Goal: Information Seeking & Learning: Learn about a topic

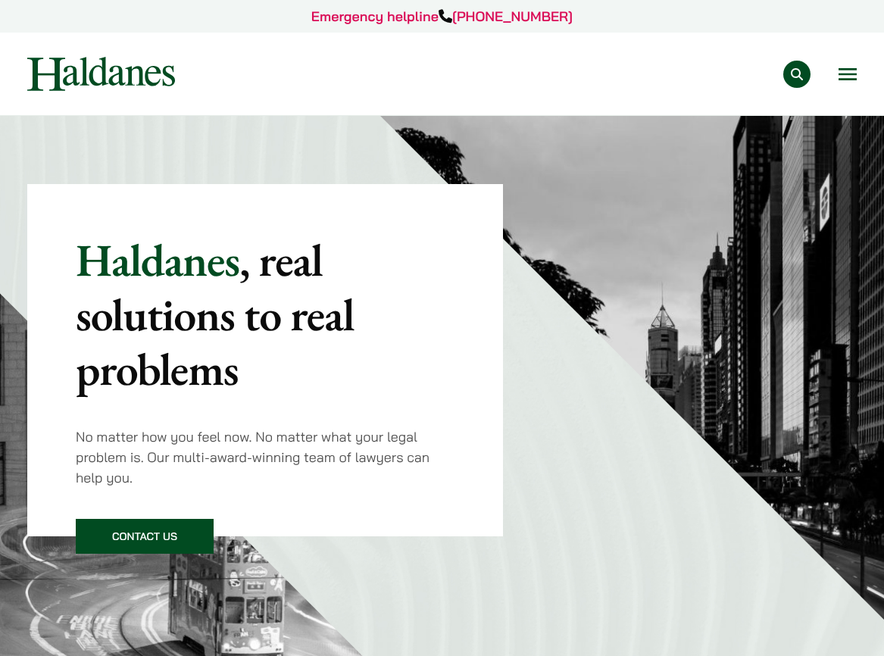
click at [852, 73] on button "Open menu" at bounding box center [848, 74] width 18 height 12
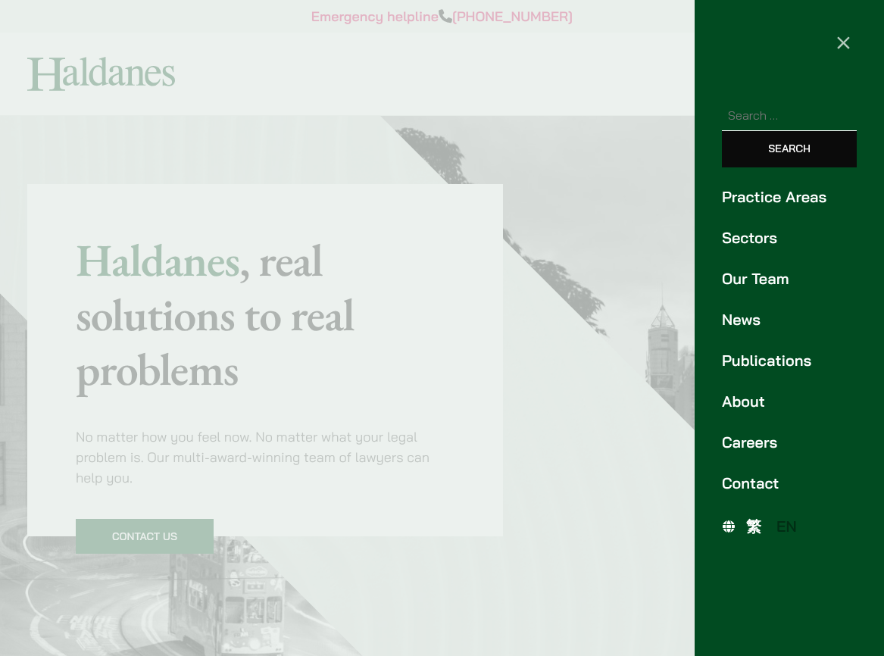
click at [783, 197] on link "Practice Areas" at bounding box center [789, 197] width 135 height 23
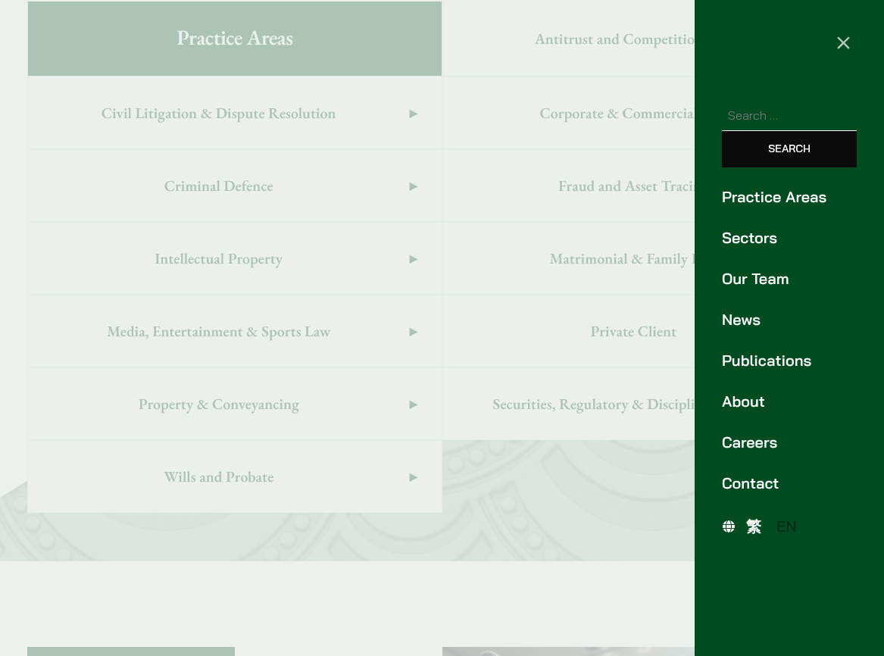
scroll to position [928, 0]
click at [771, 283] on link "Our Team" at bounding box center [789, 278] width 135 height 23
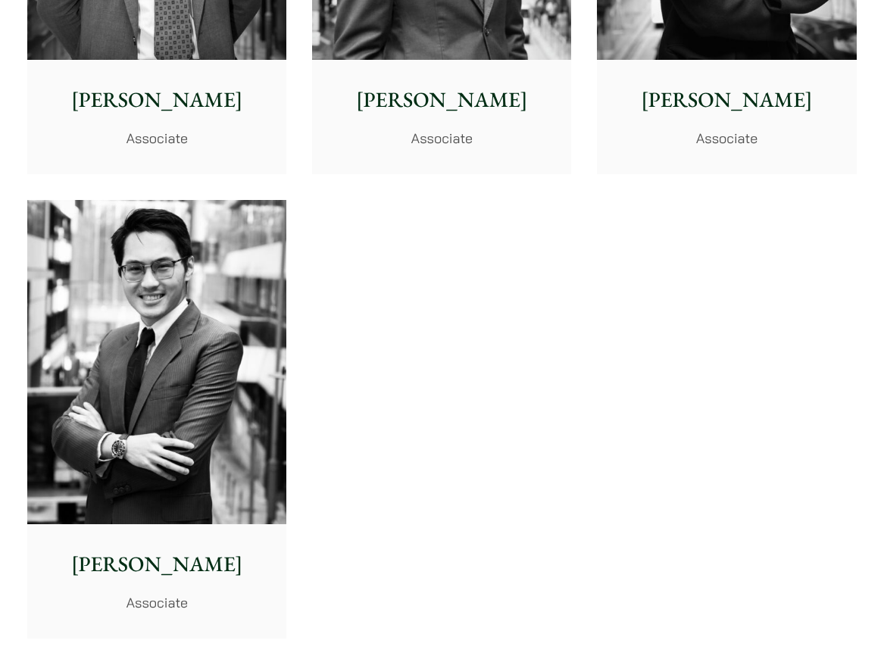
scroll to position [5616, 0]
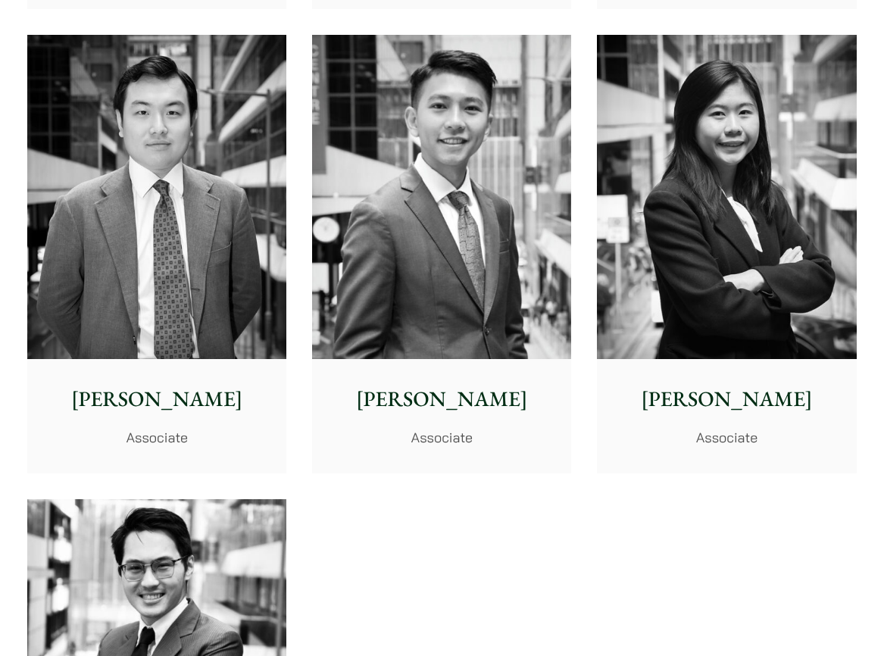
click at [418, 193] on img at bounding box center [441, 197] width 259 height 324
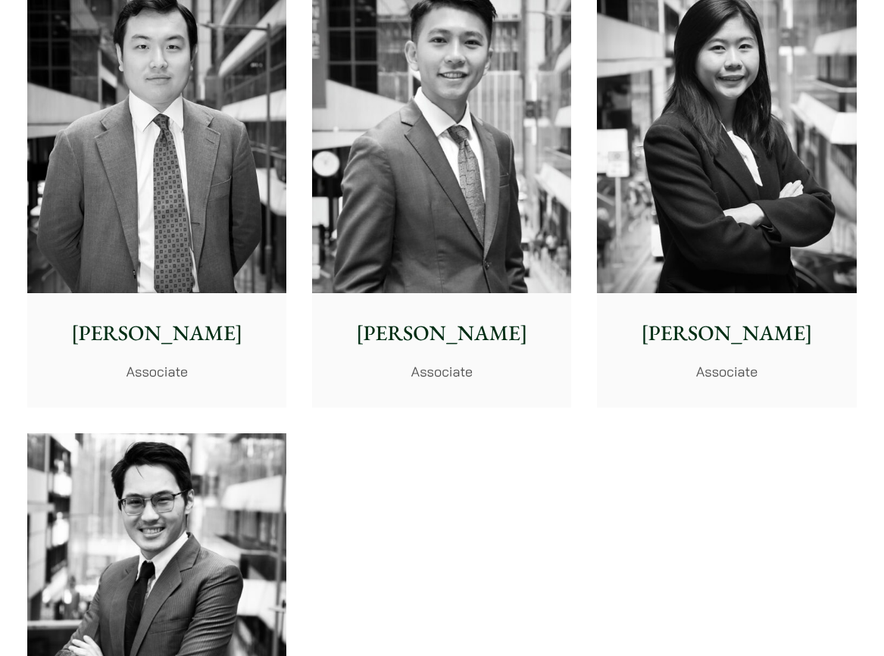
scroll to position [5571, 0]
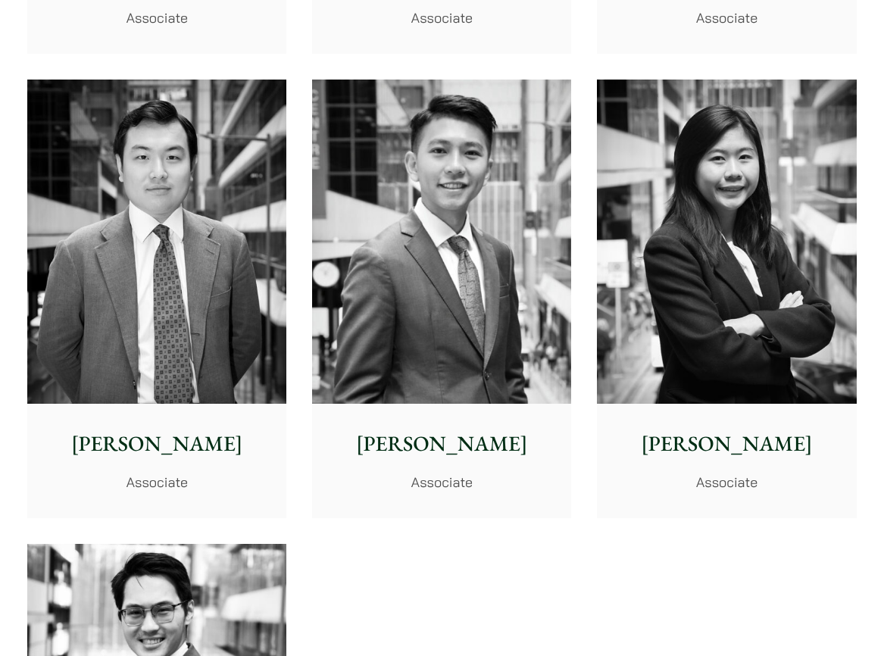
click at [793, 286] on img at bounding box center [726, 242] width 259 height 324
click at [713, 283] on img at bounding box center [726, 242] width 259 height 324
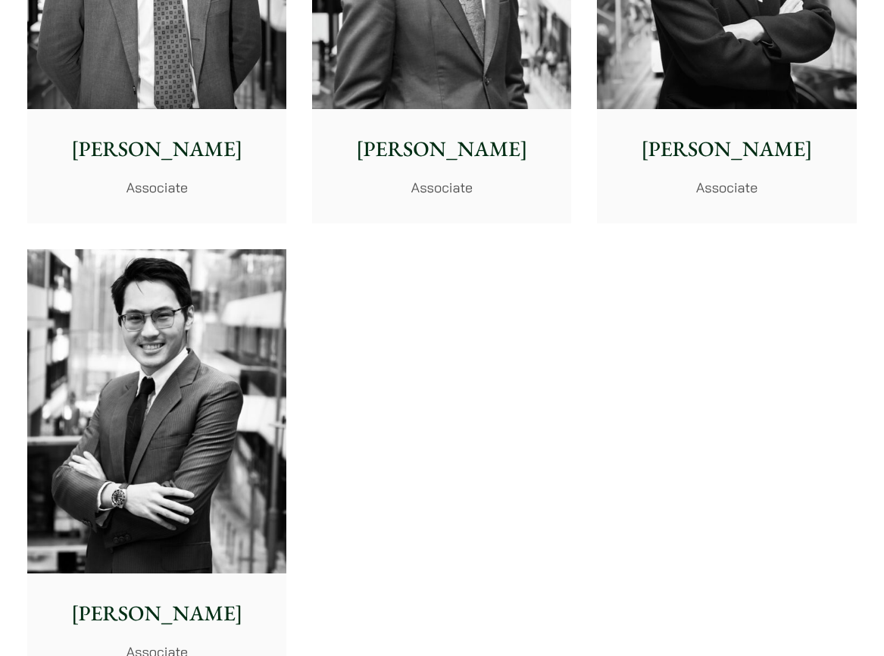
scroll to position [5899, 0]
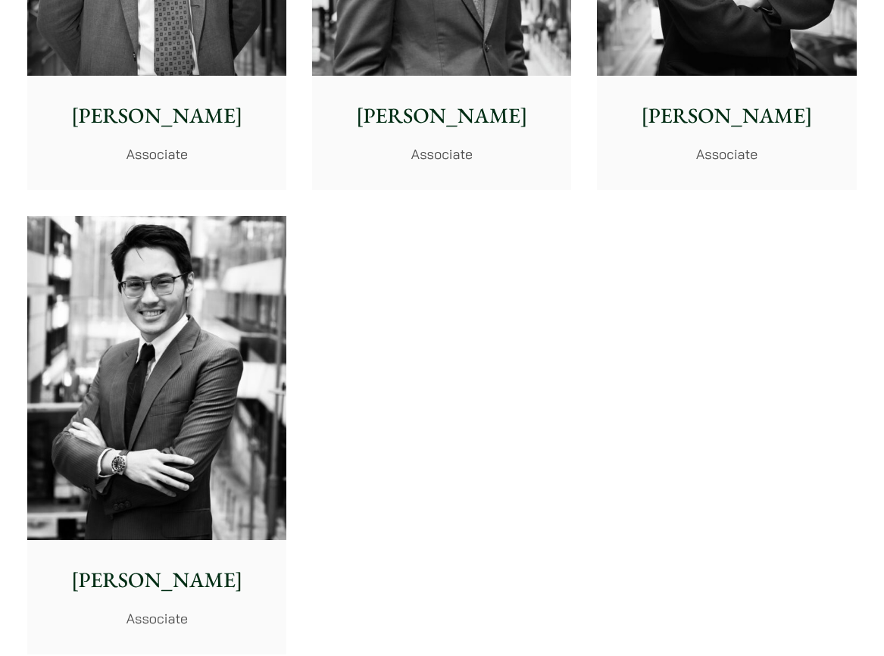
click at [248, 393] on img at bounding box center [156, 378] width 259 height 324
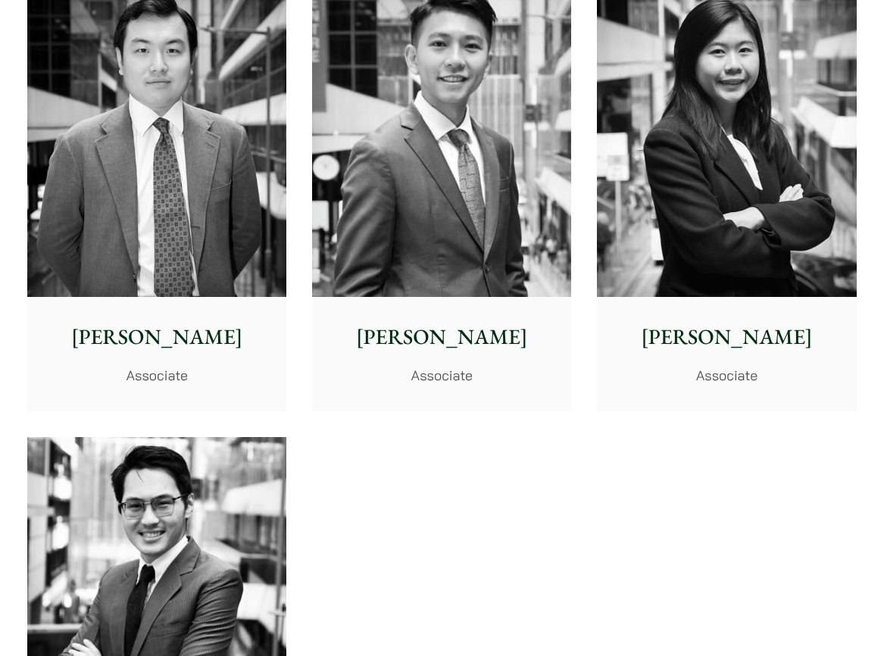
scroll to position [5421, 0]
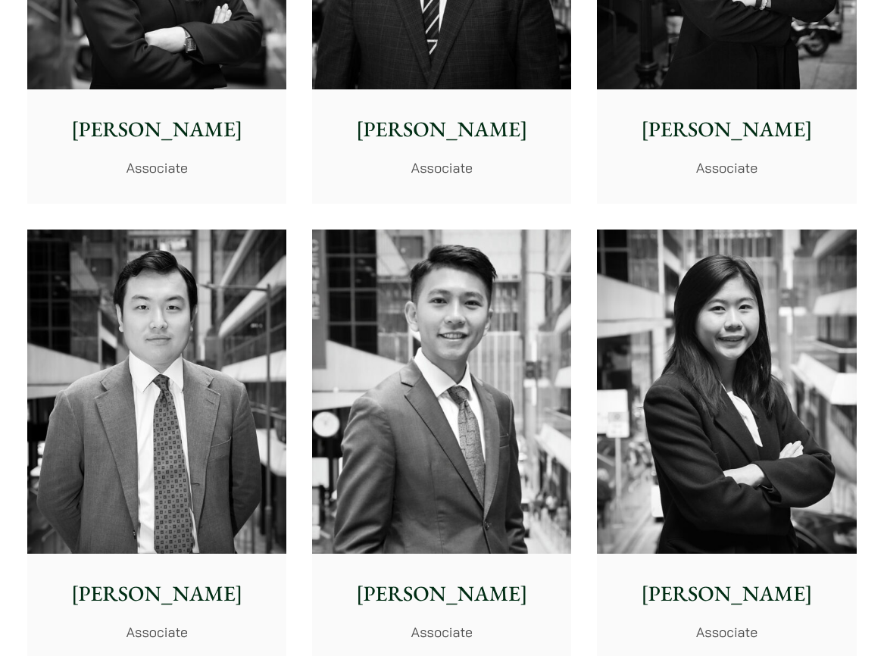
click at [169, 305] on img at bounding box center [156, 392] width 259 height 324
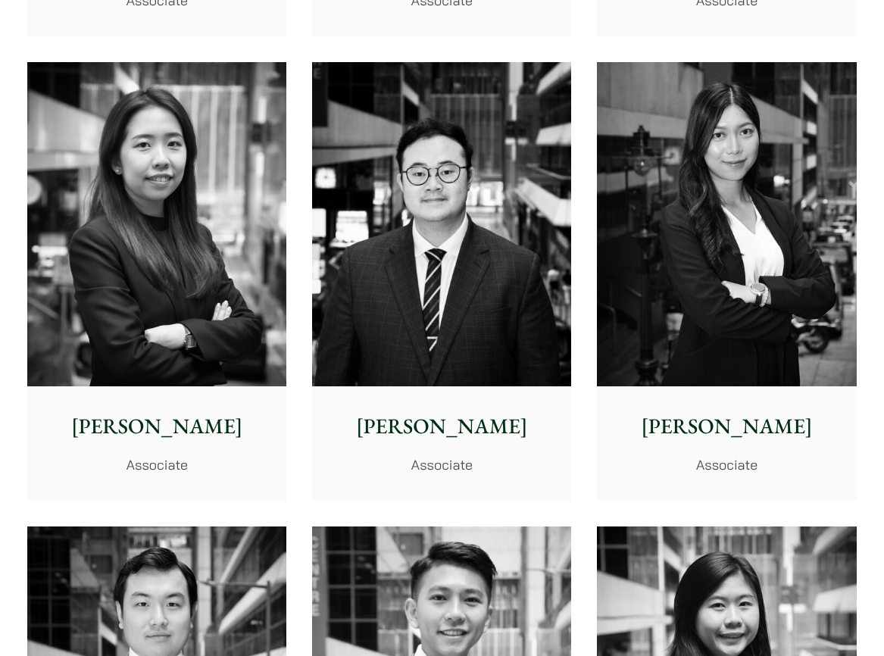
scroll to position [5140, 0]
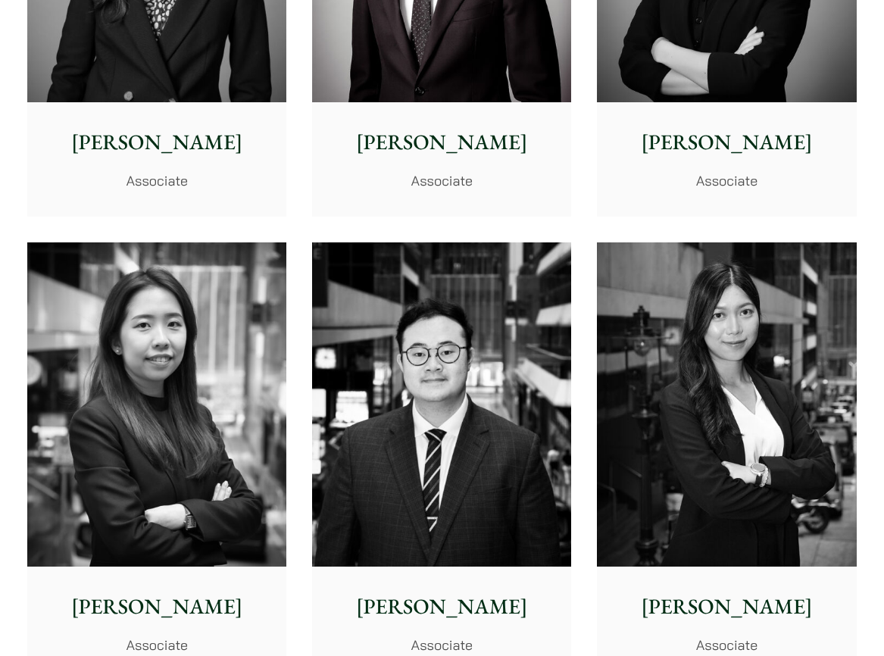
scroll to position [4910, 0]
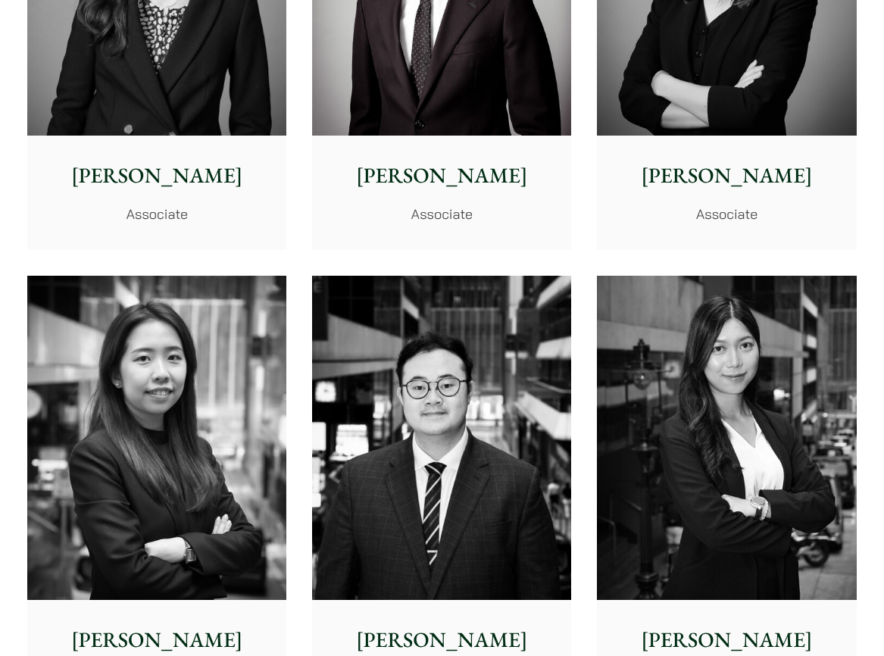
click at [698, 365] on img at bounding box center [726, 438] width 259 height 324
click at [446, 349] on img at bounding box center [441, 438] width 259 height 324
click at [202, 346] on img at bounding box center [156, 438] width 259 height 324
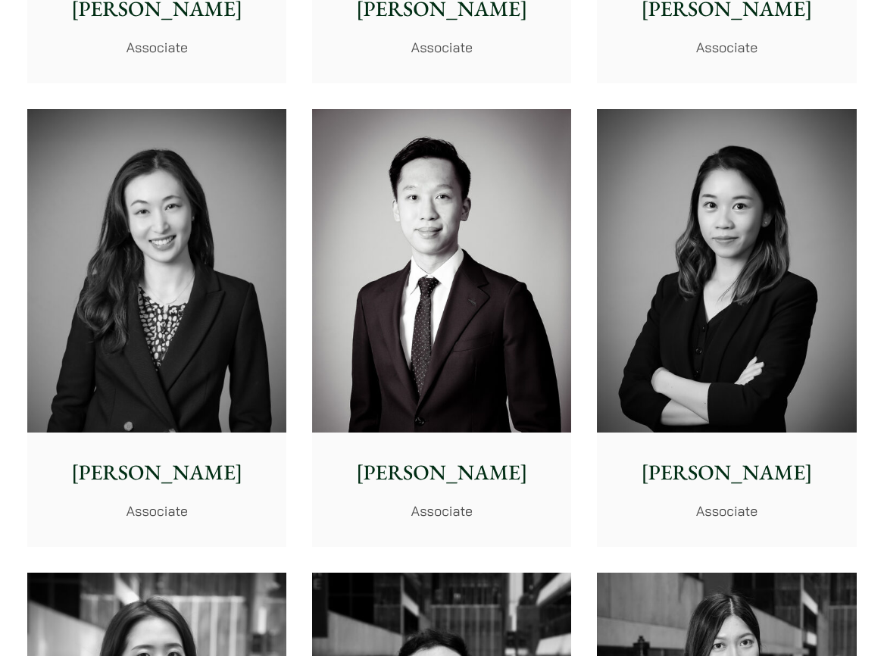
click at [816, 269] on img at bounding box center [726, 271] width 259 height 324
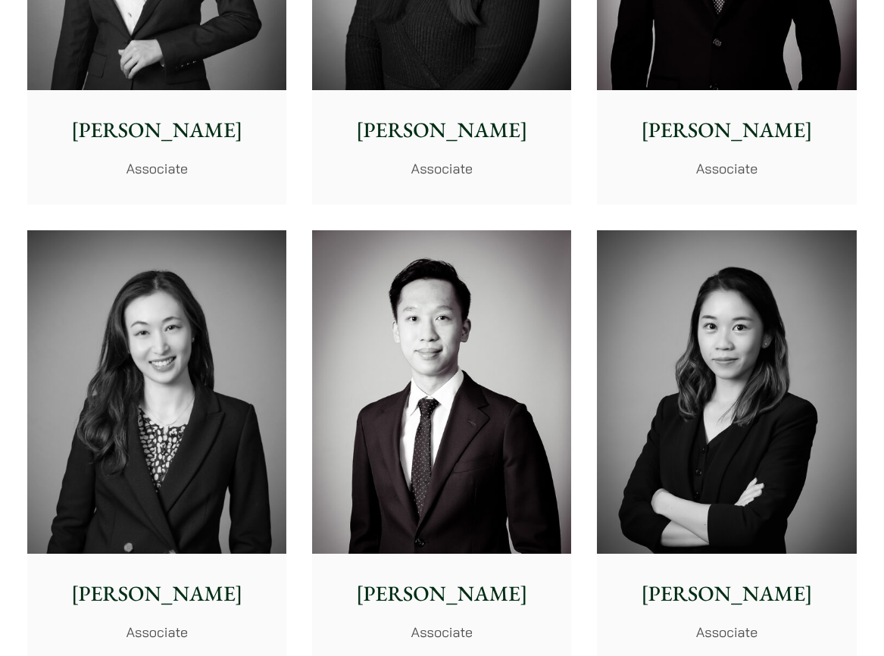
scroll to position [4427, 0]
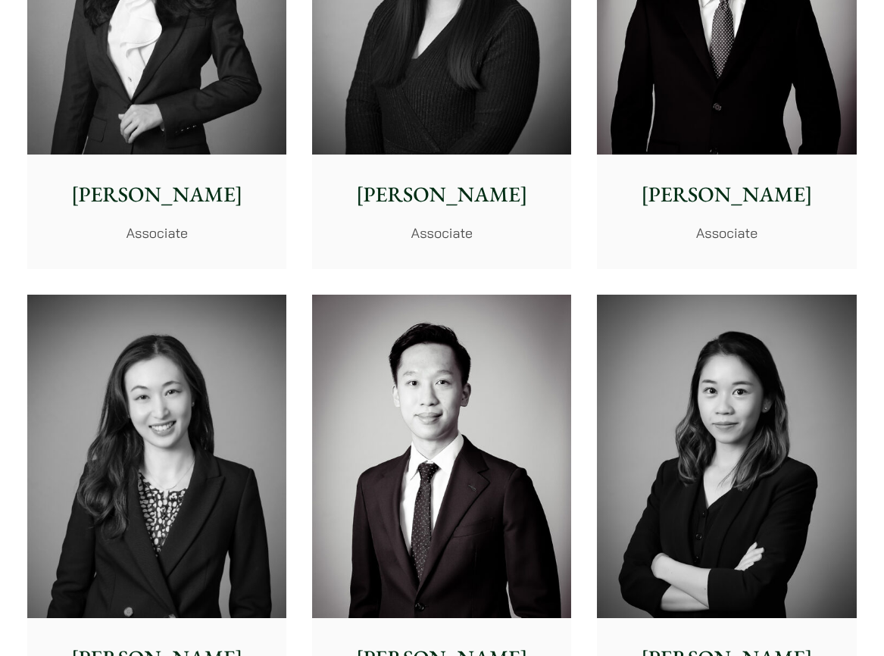
click at [441, 378] on img at bounding box center [441, 457] width 259 height 324
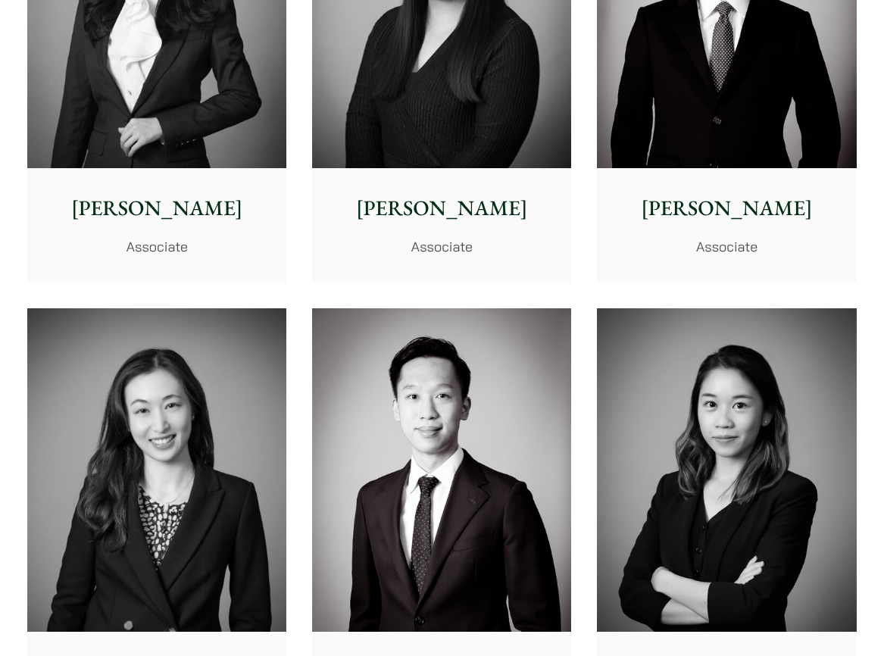
scroll to position [4447, 0]
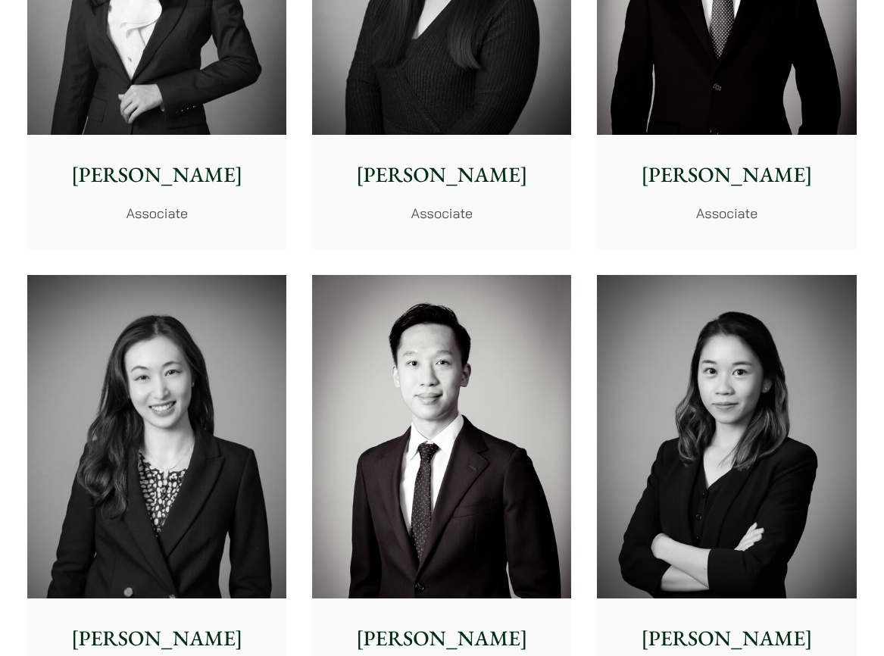
click at [189, 360] on img at bounding box center [156, 437] width 259 height 324
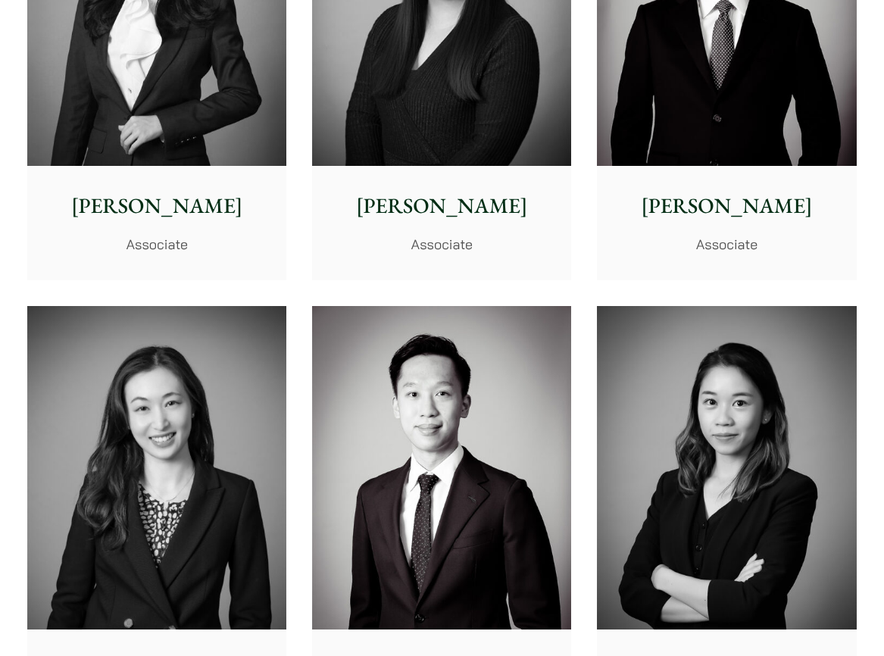
scroll to position [4196, 0]
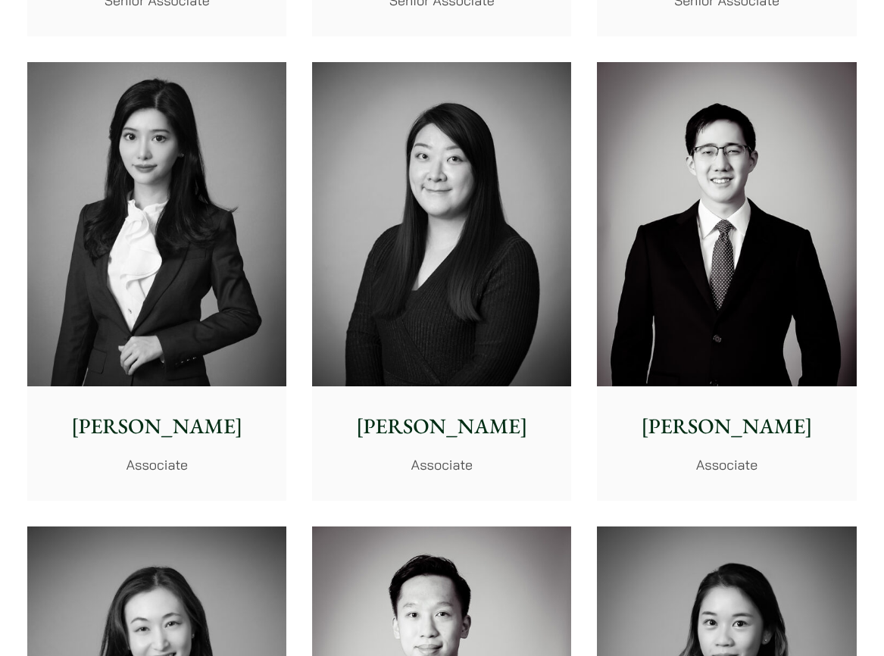
click at [834, 239] on img at bounding box center [726, 224] width 259 height 324
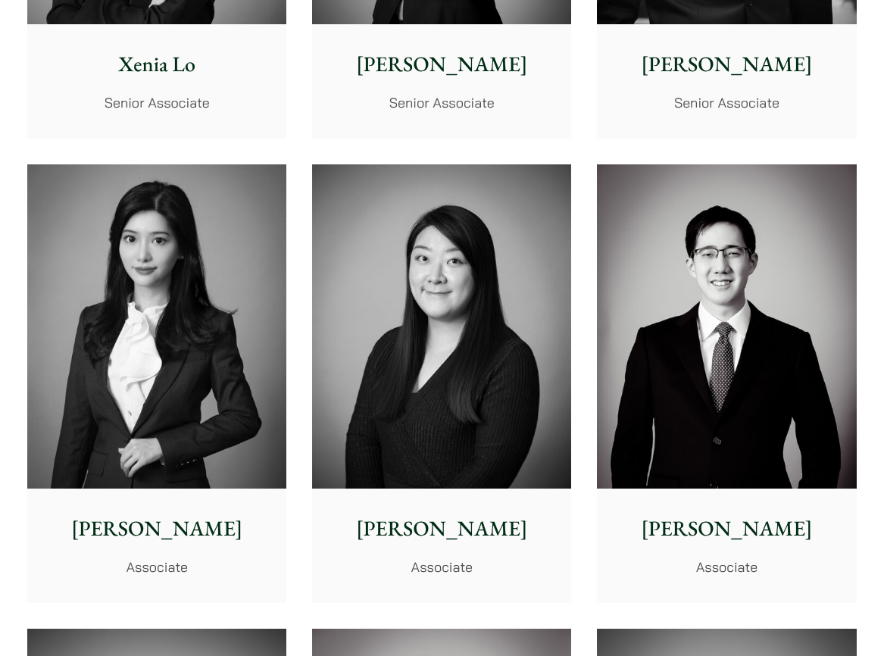
scroll to position [4097, 0]
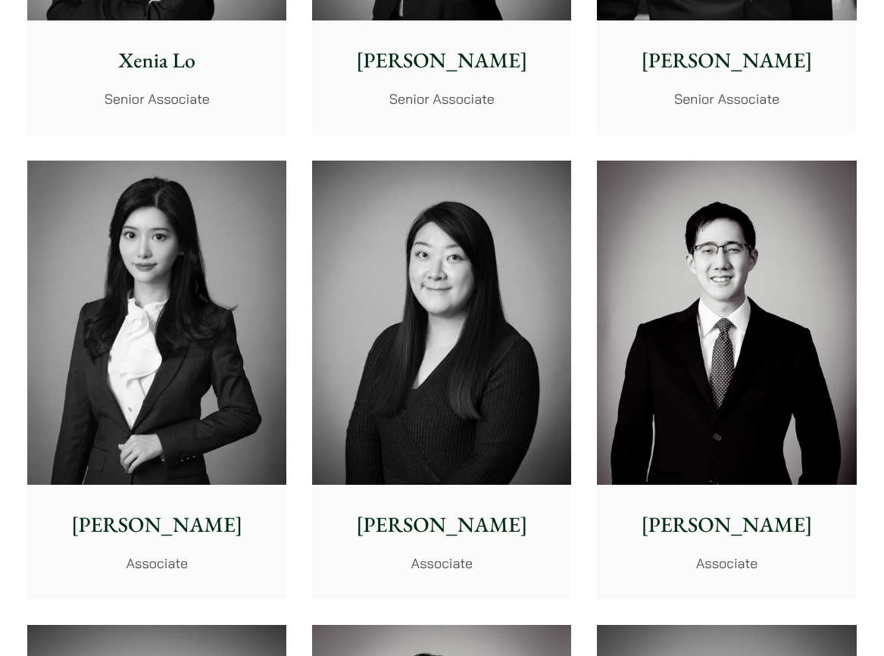
click at [464, 291] on img at bounding box center [441, 323] width 259 height 324
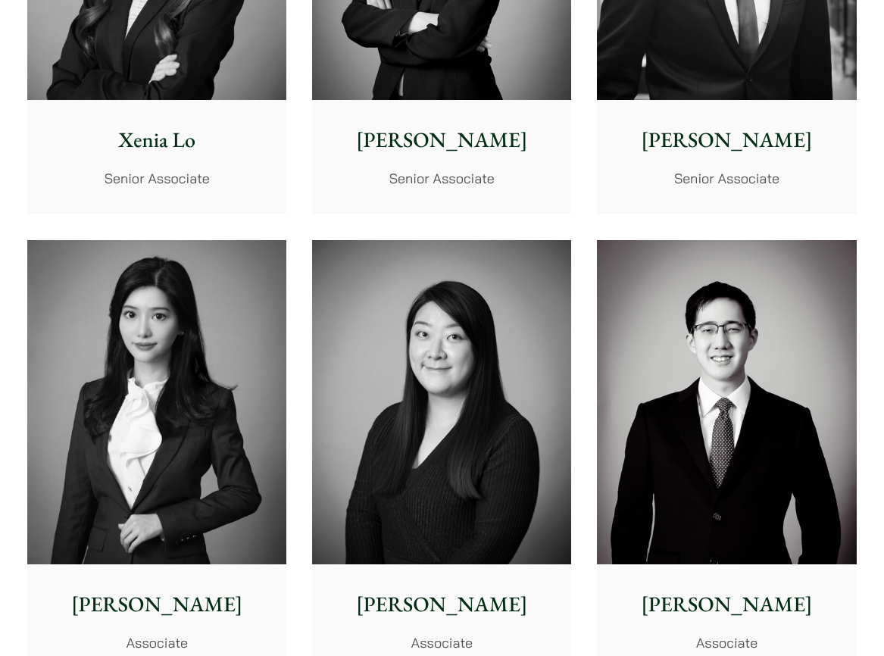
scroll to position [4054, 0]
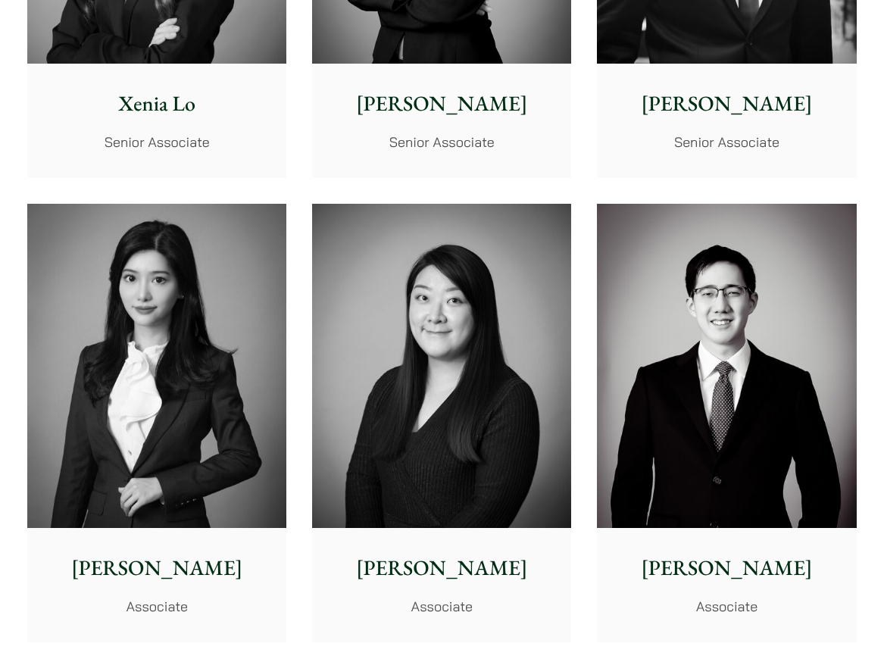
click at [434, 333] on img at bounding box center [441, 366] width 259 height 324
click at [164, 239] on img at bounding box center [156, 366] width 259 height 324
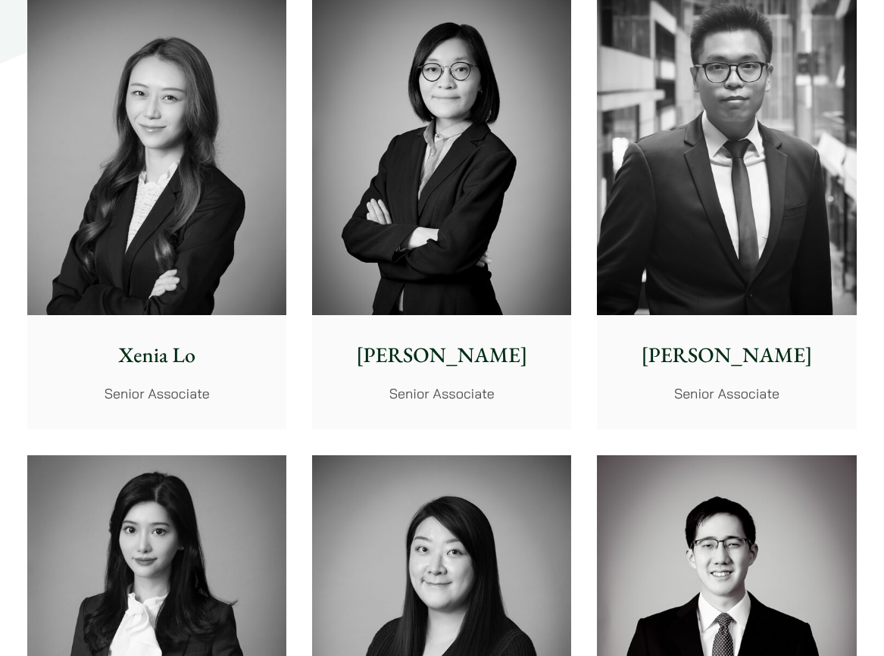
scroll to position [3780, 0]
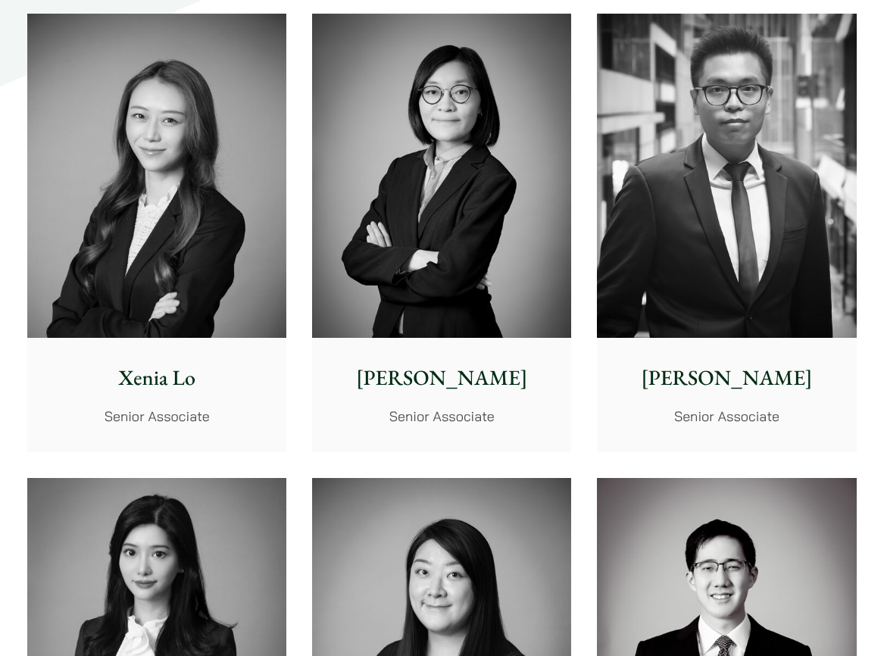
click at [774, 173] on img at bounding box center [726, 176] width 259 height 324
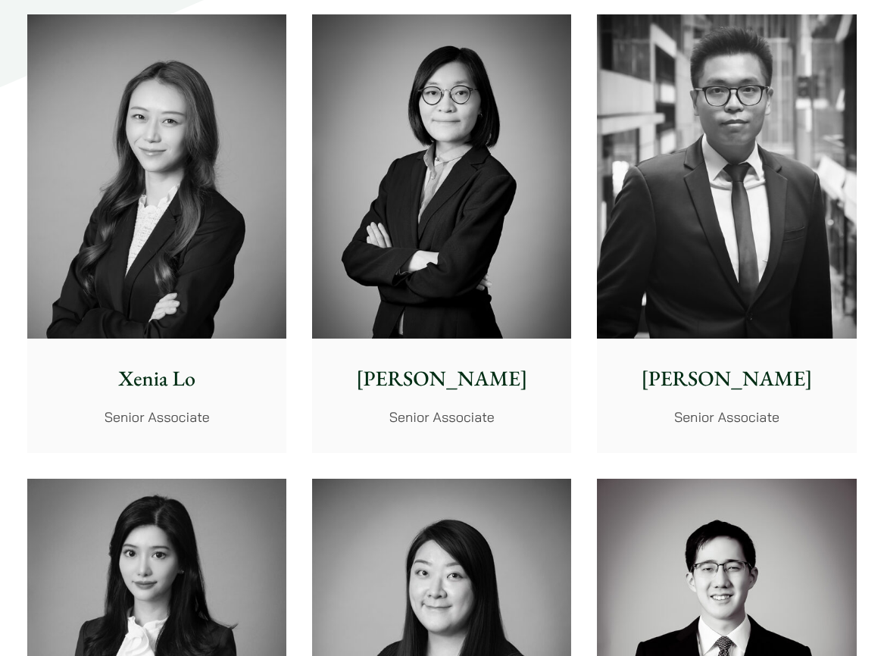
scroll to position [3648, 0]
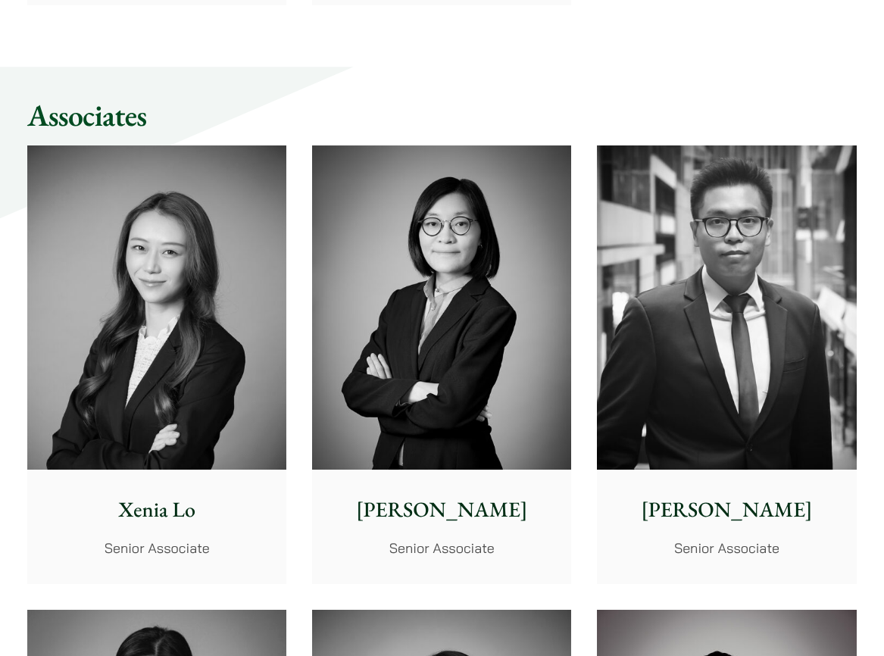
click at [477, 294] on img at bounding box center [441, 307] width 259 height 324
click at [167, 242] on img at bounding box center [156, 307] width 259 height 324
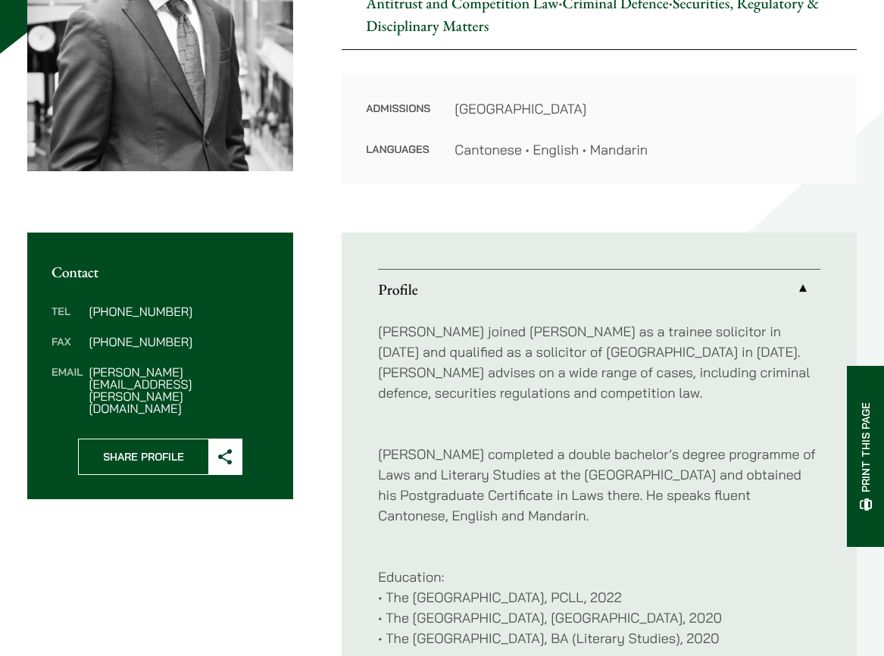
scroll to position [333, 0]
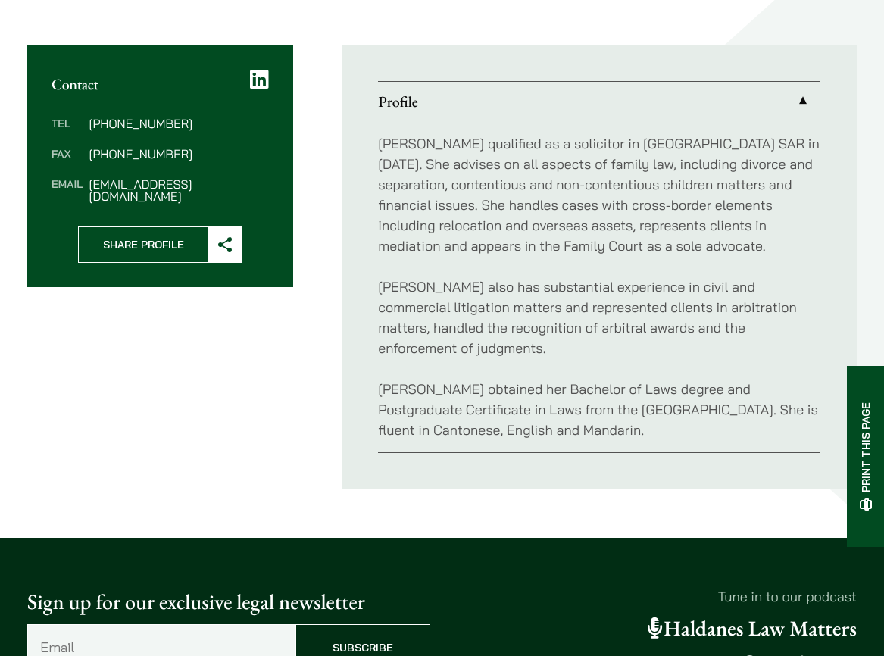
scroll to position [499, 0]
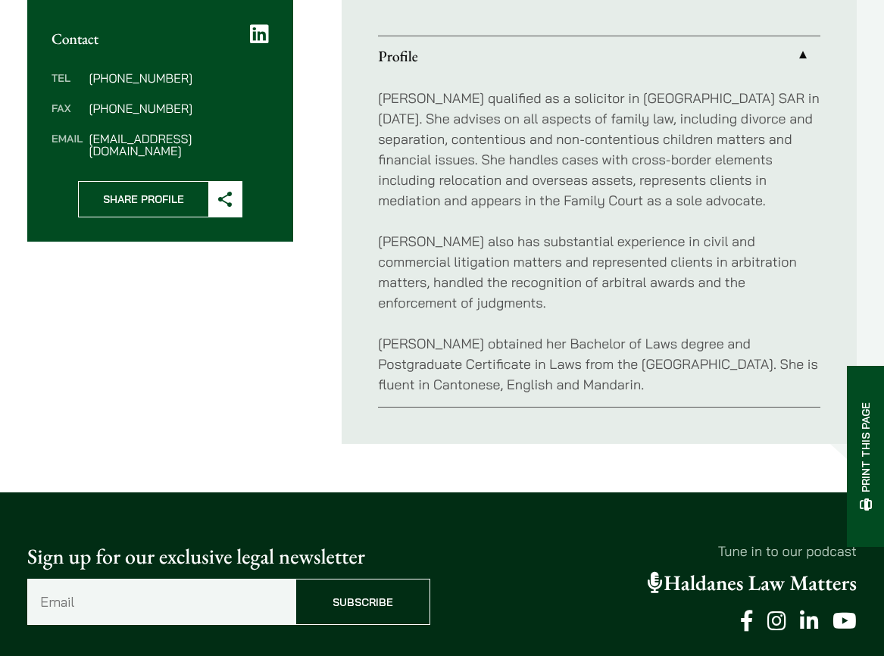
scroll to position [542, 0]
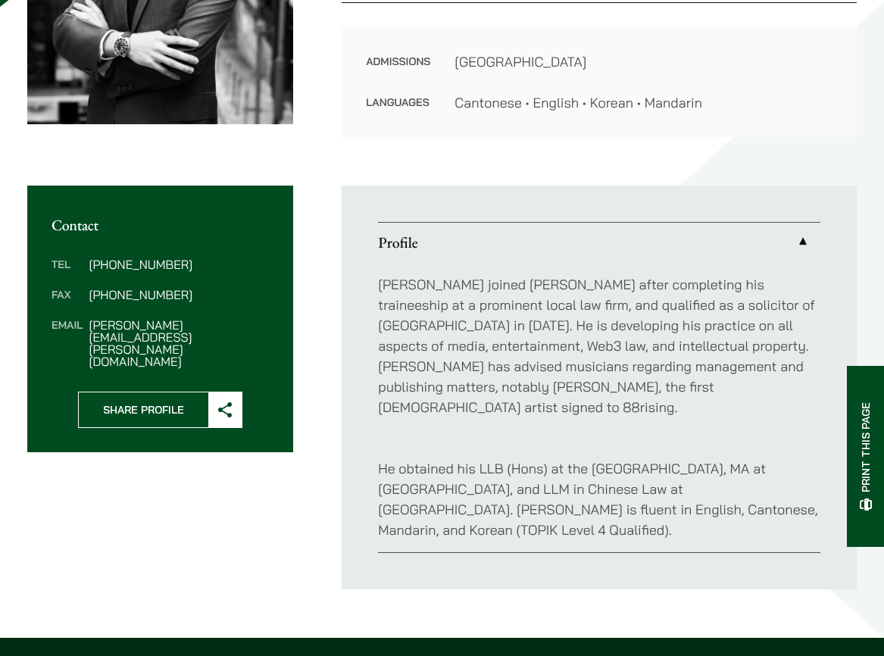
scroll to position [424, 0]
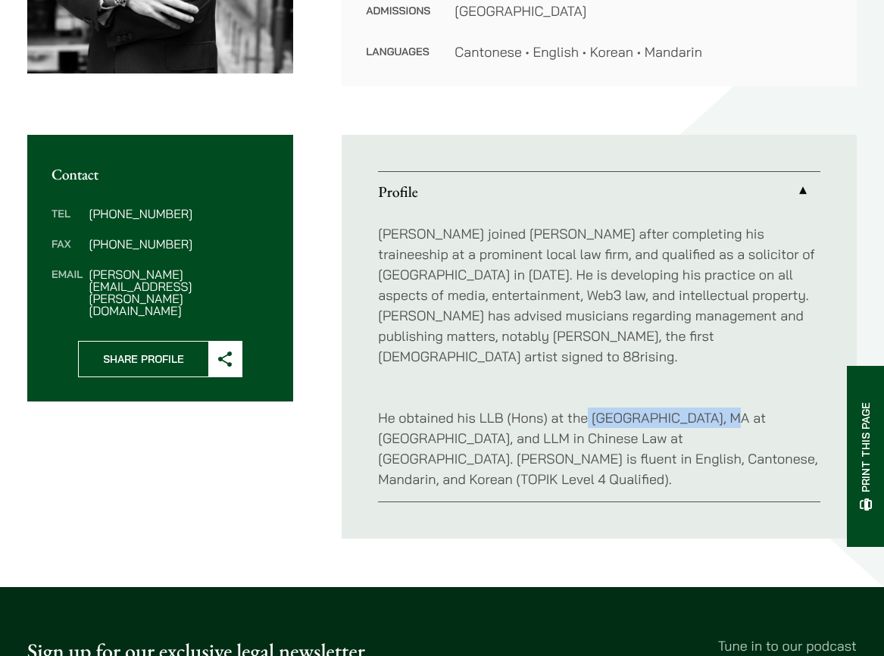
drag, startPoint x: 588, startPoint y: 419, endPoint x: 718, endPoint y: 421, distance: 129.6
click at [718, 421] on p "He obtained his LLB (Hons) at the [GEOGRAPHIC_DATA], MA at [GEOGRAPHIC_DATA], a…" at bounding box center [599, 438] width 443 height 102
click at [726, 421] on p "He obtained his LLB (Hons) at the [GEOGRAPHIC_DATA], MA at [GEOGRAPHIC_DATA], a…" at bounding box center [599, 438] width 443 height 102
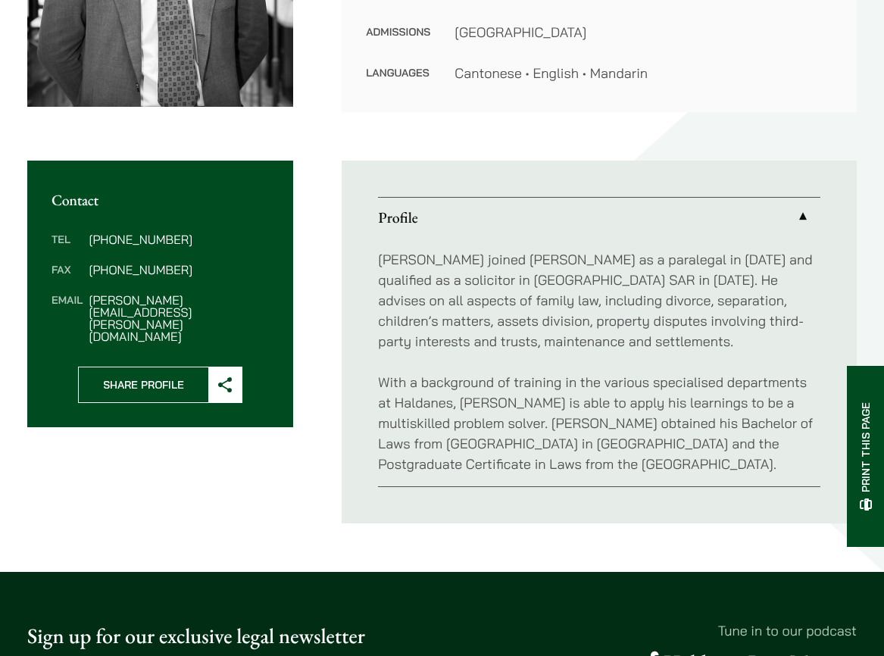
scroll to position [418, 0]
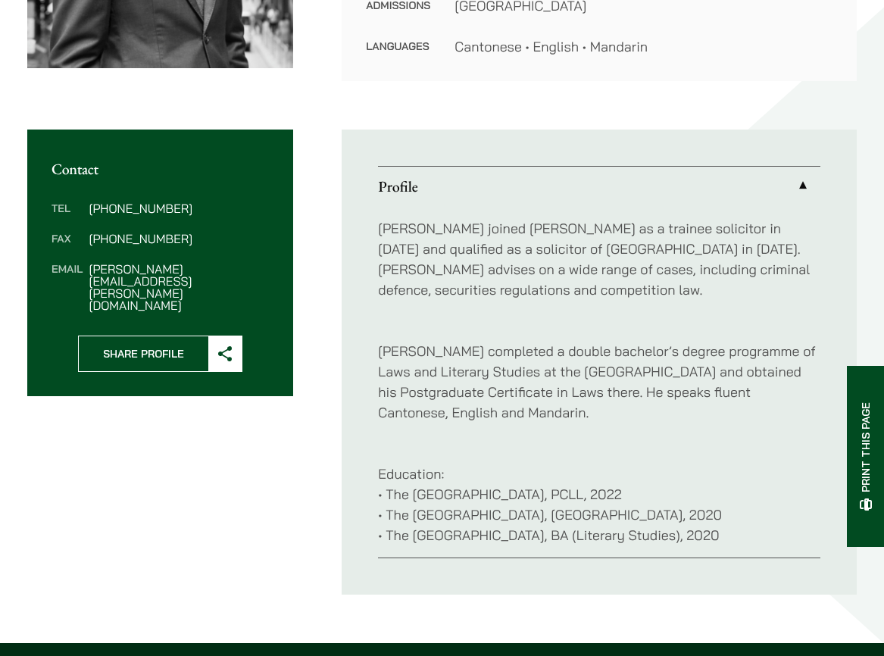
scroll to position [442, 0]
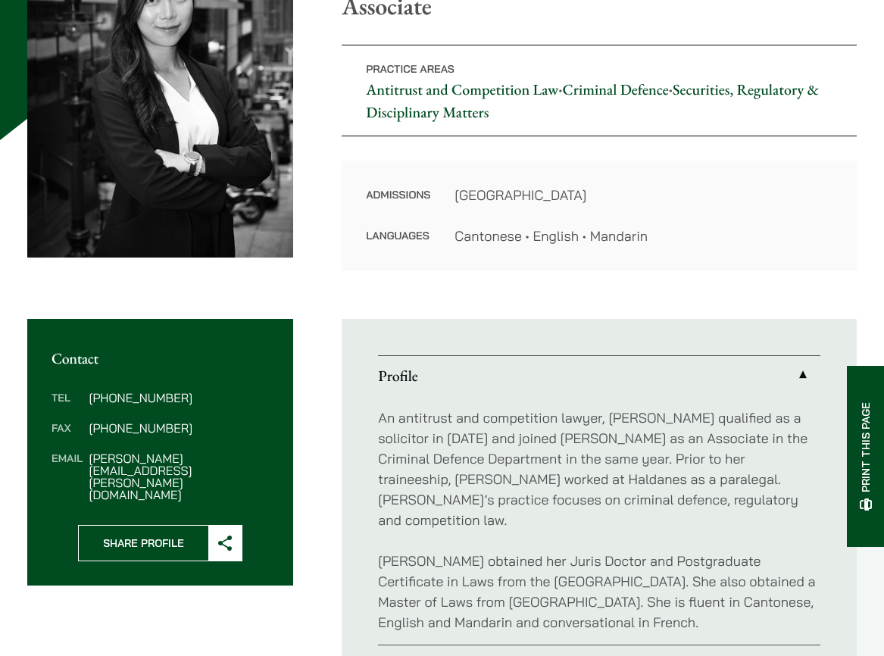
scroll to position [296, 0]
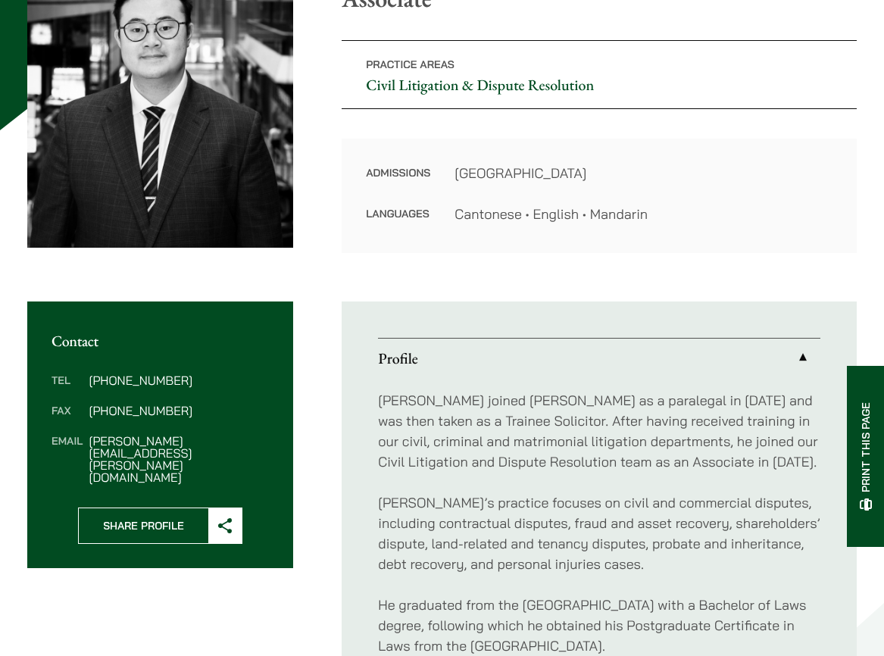
scroll to position [134, 0]
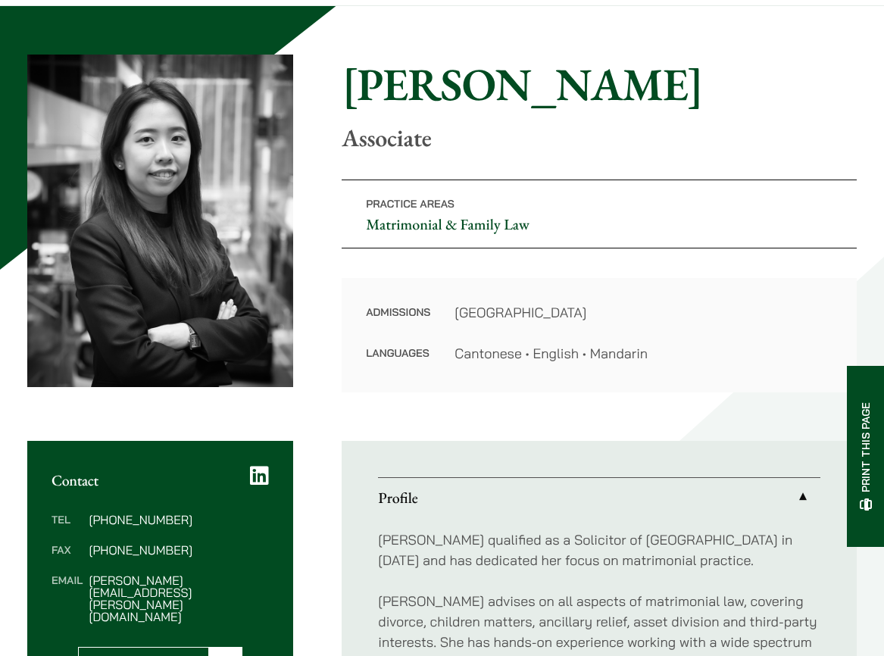
scroll to position [87, 0]
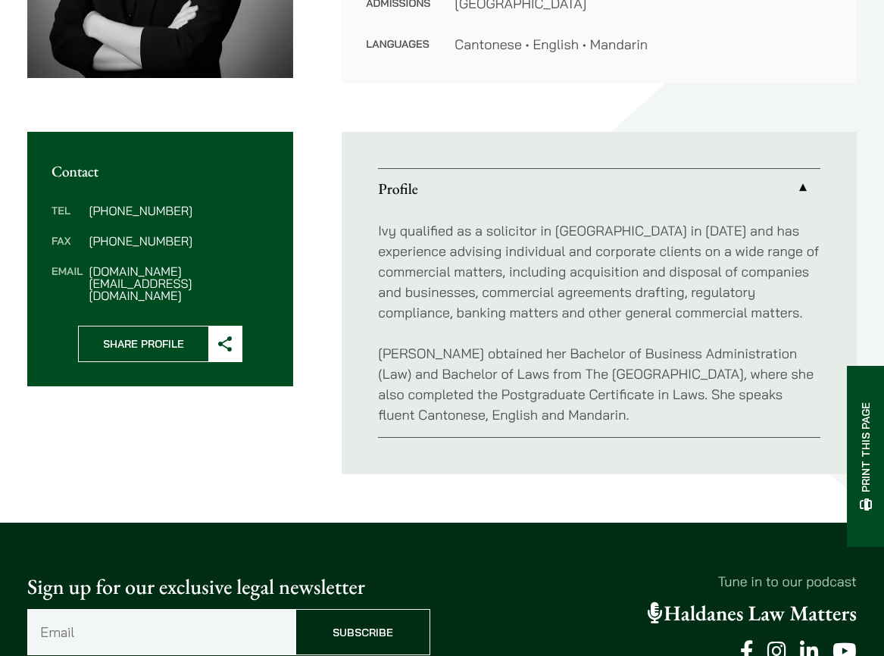
scroll to position [463, 0]
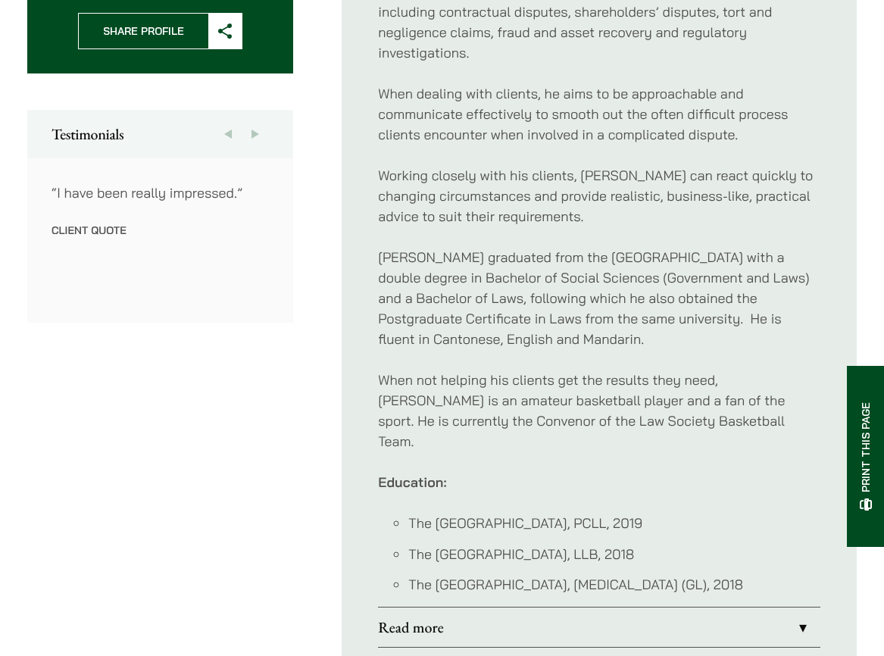
scroll to position [721, 0]
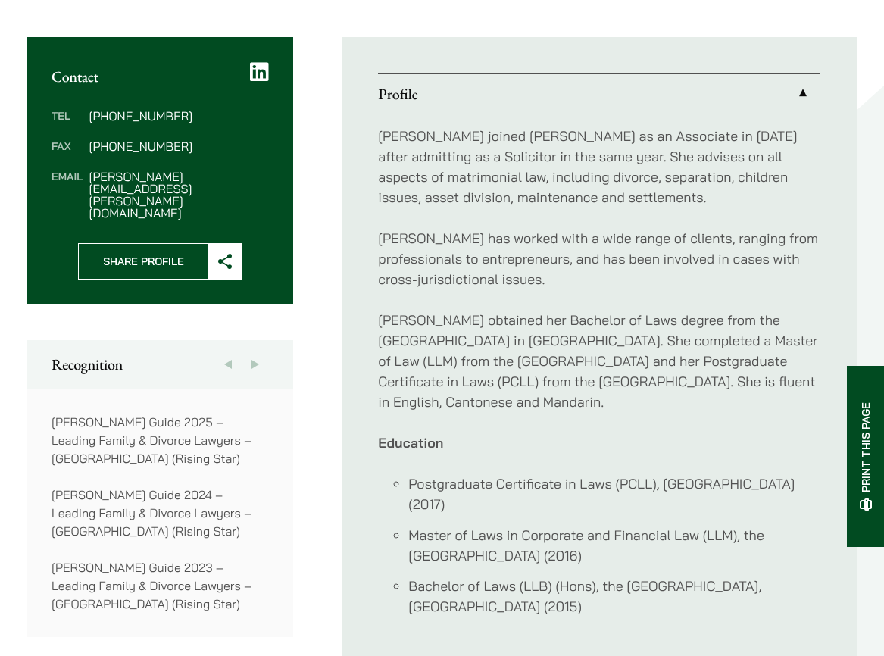
scroll to position [537, 0]
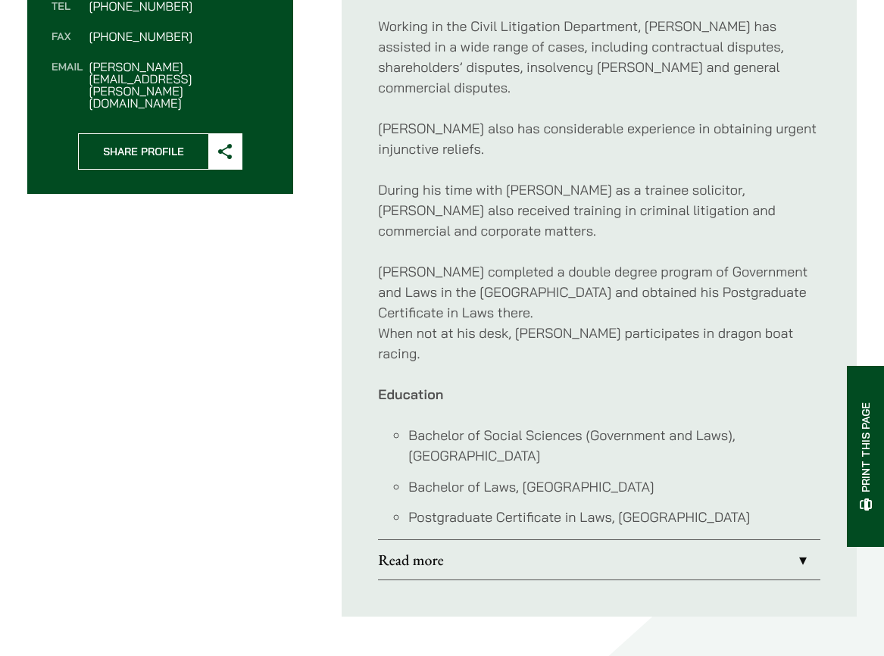
scroll to position [727, 0]
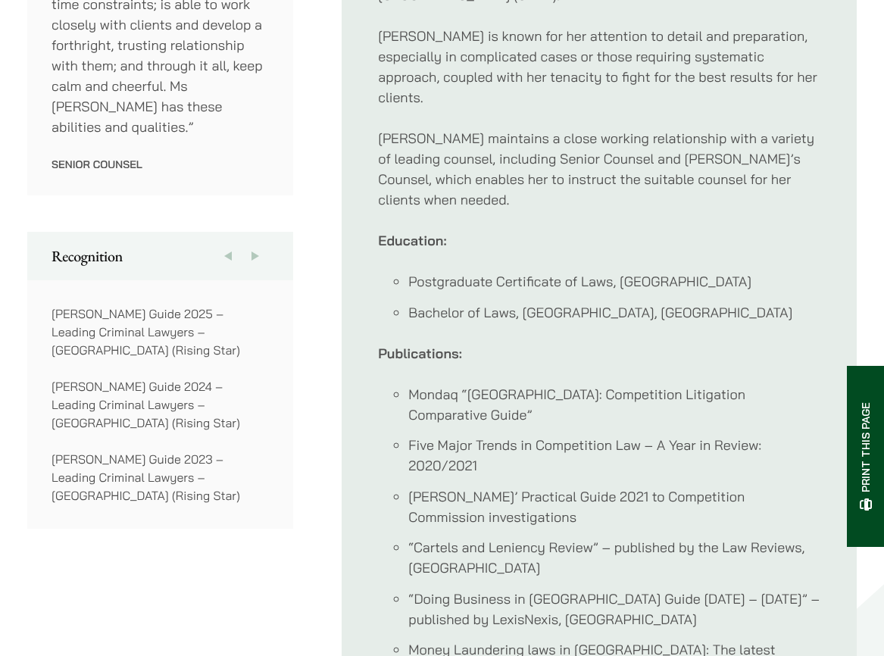
scroll to position [1123, 0]
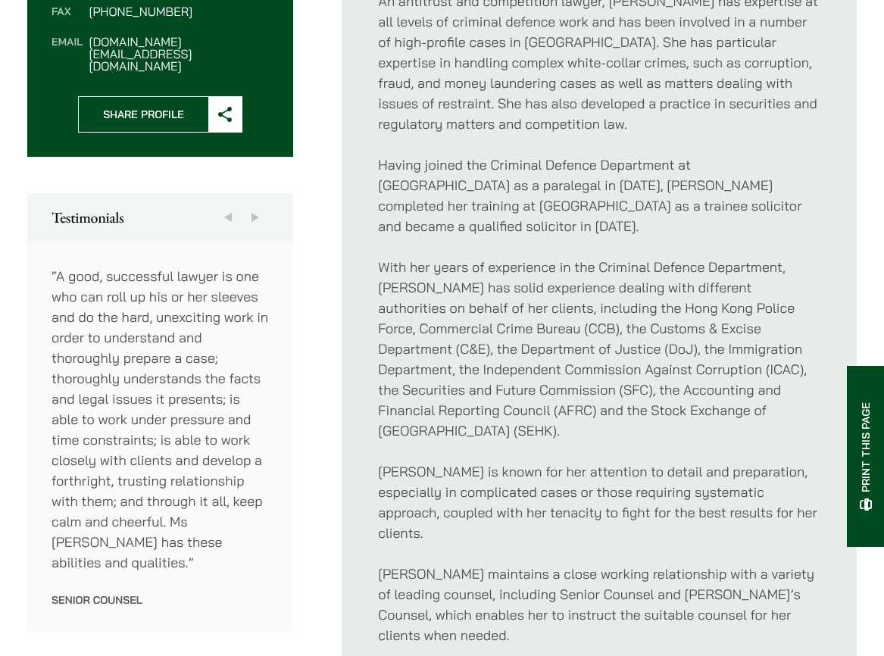
scroll to position [524, 0]
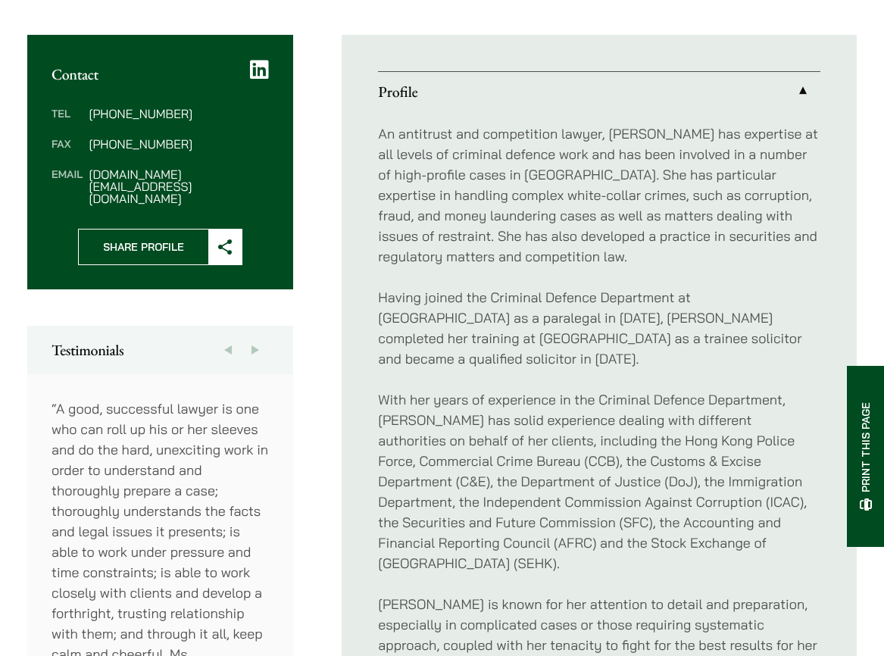
click at [474, 318] on p "Having joined the Criminal Defence Department at [GEOGRAPHIC_DATA] as a paraleg…" at bounding box center [599, 328] width 443 height 82
click at [474, 318] on p "Having joined the Criminal Defence Department at Haldanes as a paralegal in 201…" at bounding box center [599, 328] width 443 height 82
click at [712, 340] on p "Having joined the Criminal Defence Department at Haldanes as a paralegal in 201…" at bounding box center [599, 328] width 443 height 82
click at [679, 410] on p "With her years of experience in the Criminal Defence Department, Christina has …" at bounding box center [599, 481] width 443 height 184
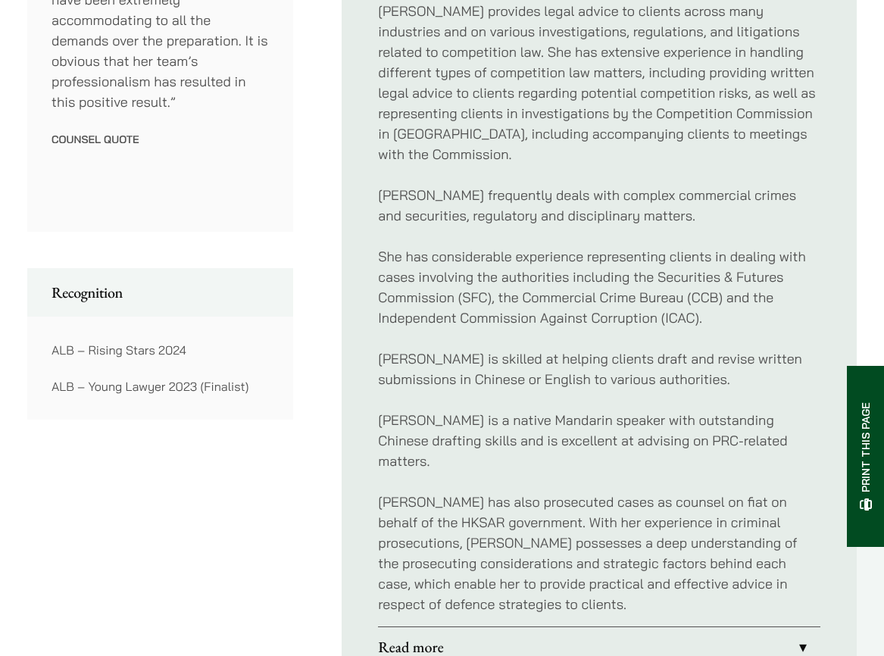
scroll to position [1063, 0]
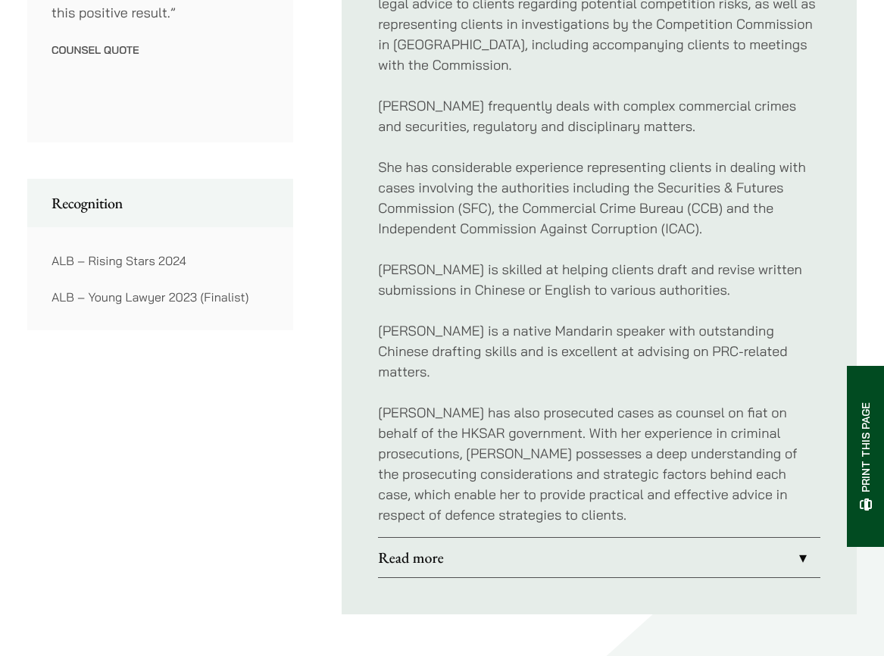
click at [572, 546] on link "Read more" at bounding box center [599, 557] width 443 height 39
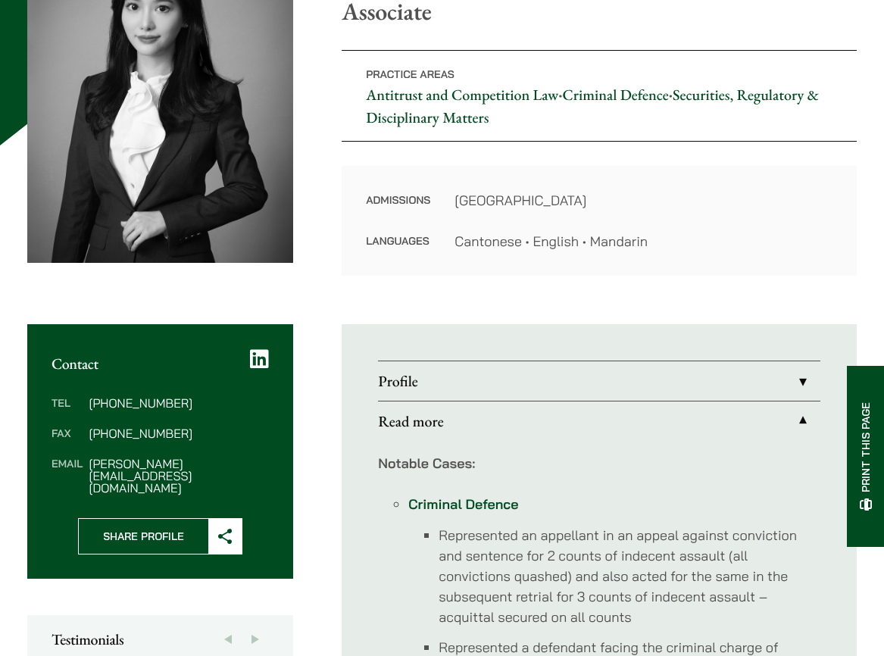
scroll to position [247, 0]
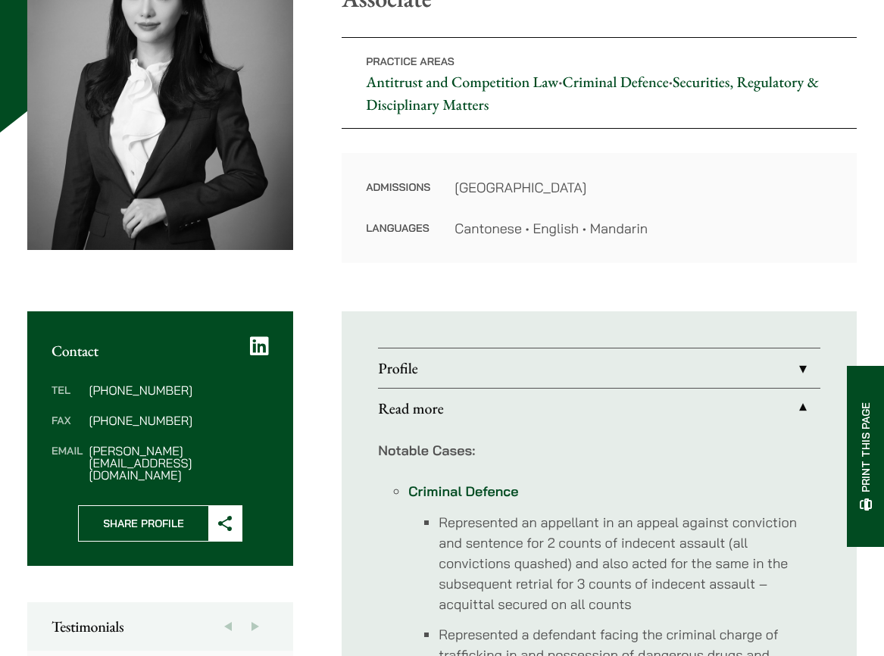
click at [536, 376] on link "Profile" at bounding box center [599, 368] width 443 height 39
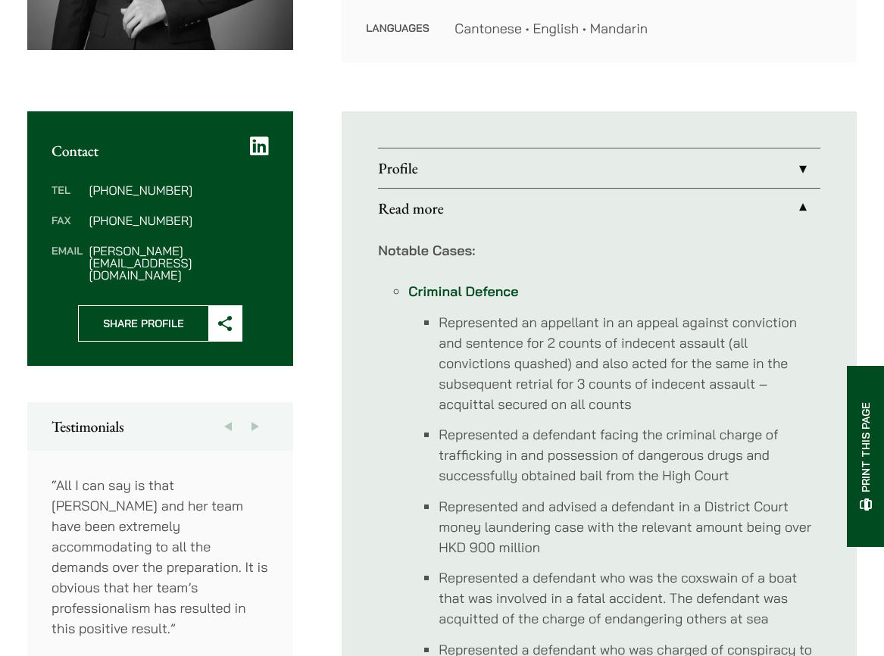
scroll to position [558, 0]
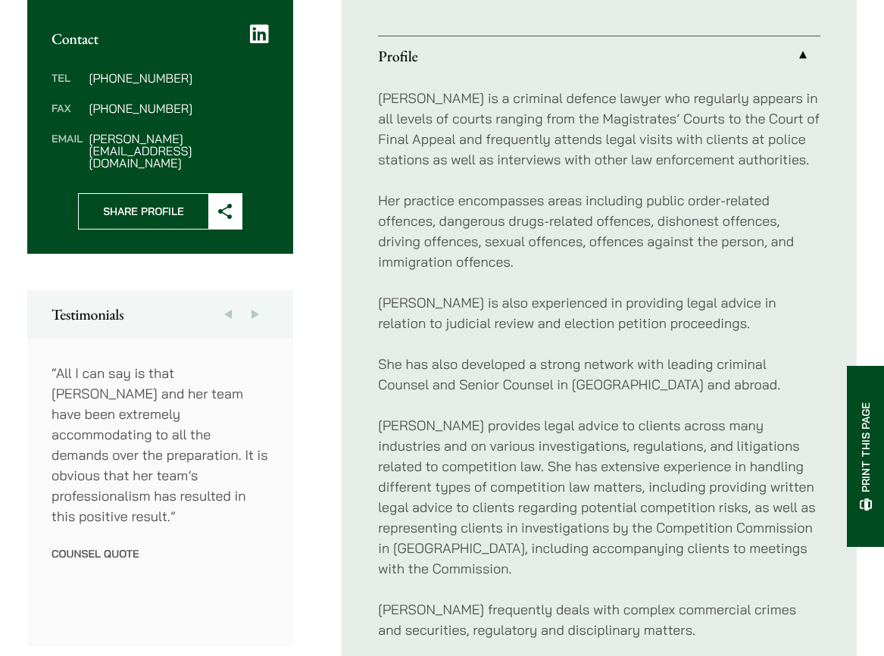
scroll to position [558, 0]
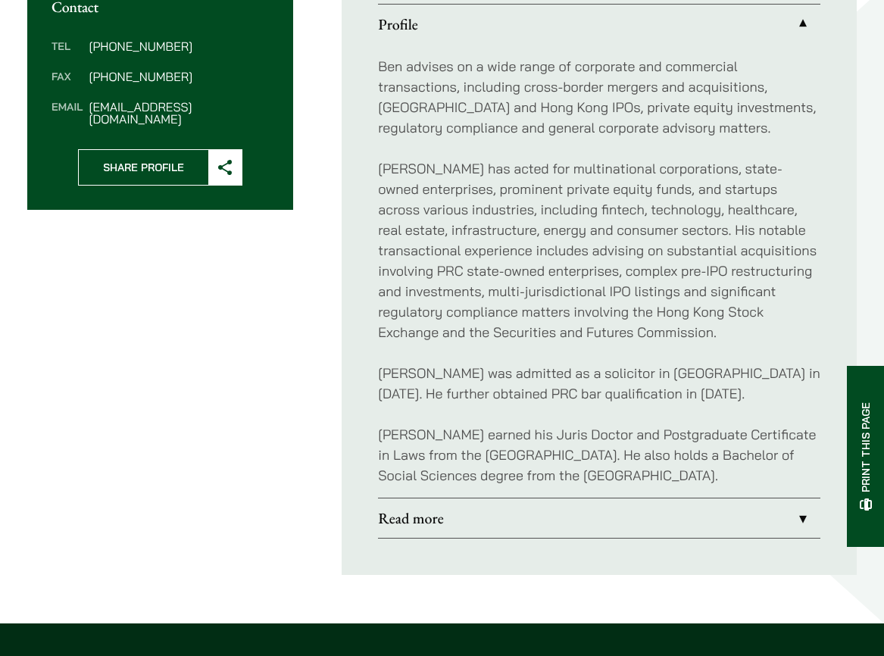
scroll to position [581, 0]
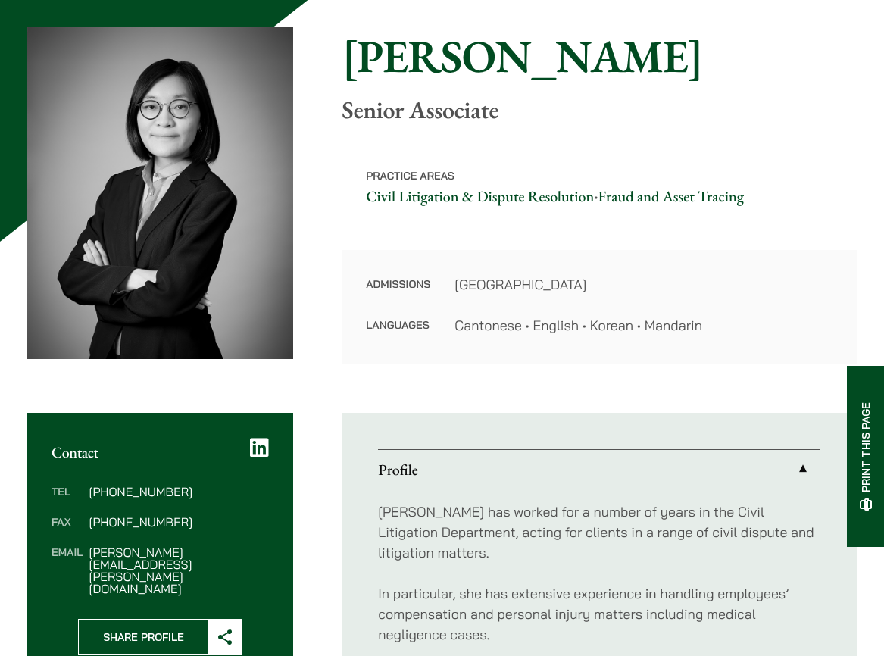
scroll to position [154, 0]
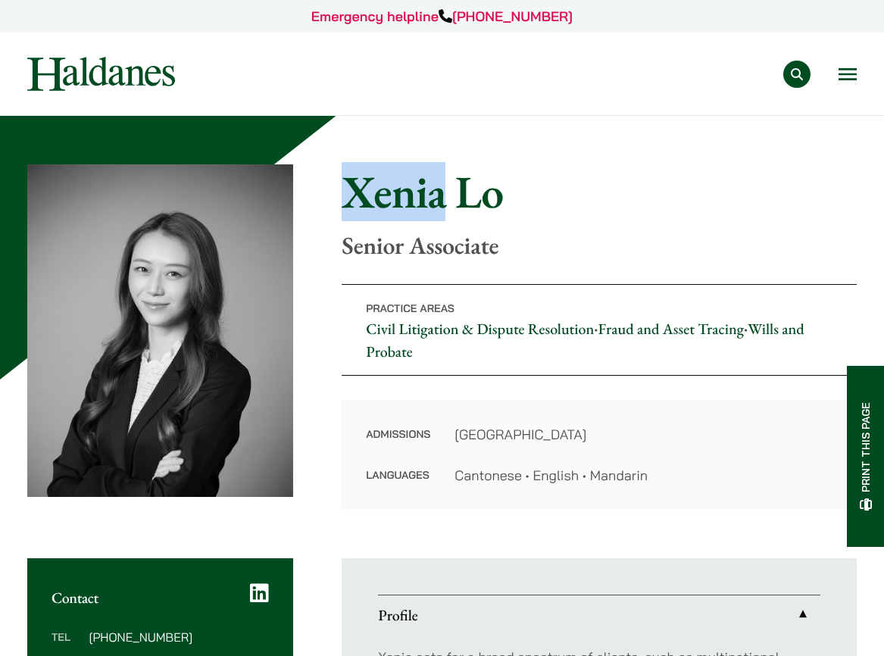
drag, startPoint x: 352, startPoint y: 196, endPoint x: 449, endPoint y: 202, distance: 97.1
click at [449, 202] on h1 "Xenia Lo" at bounding box center [599, 191] width 515 height 55
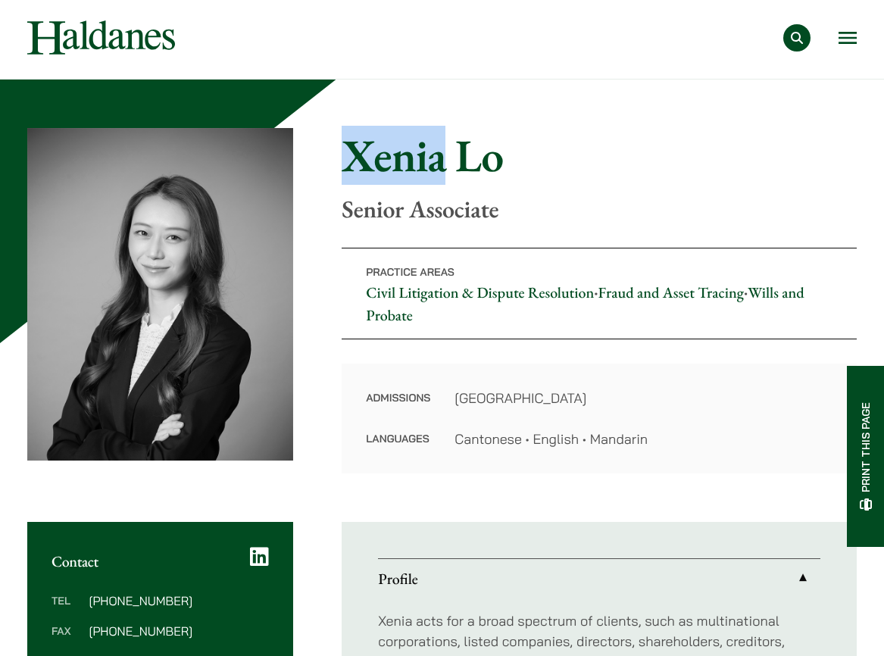
scroll to position [6, 0]
